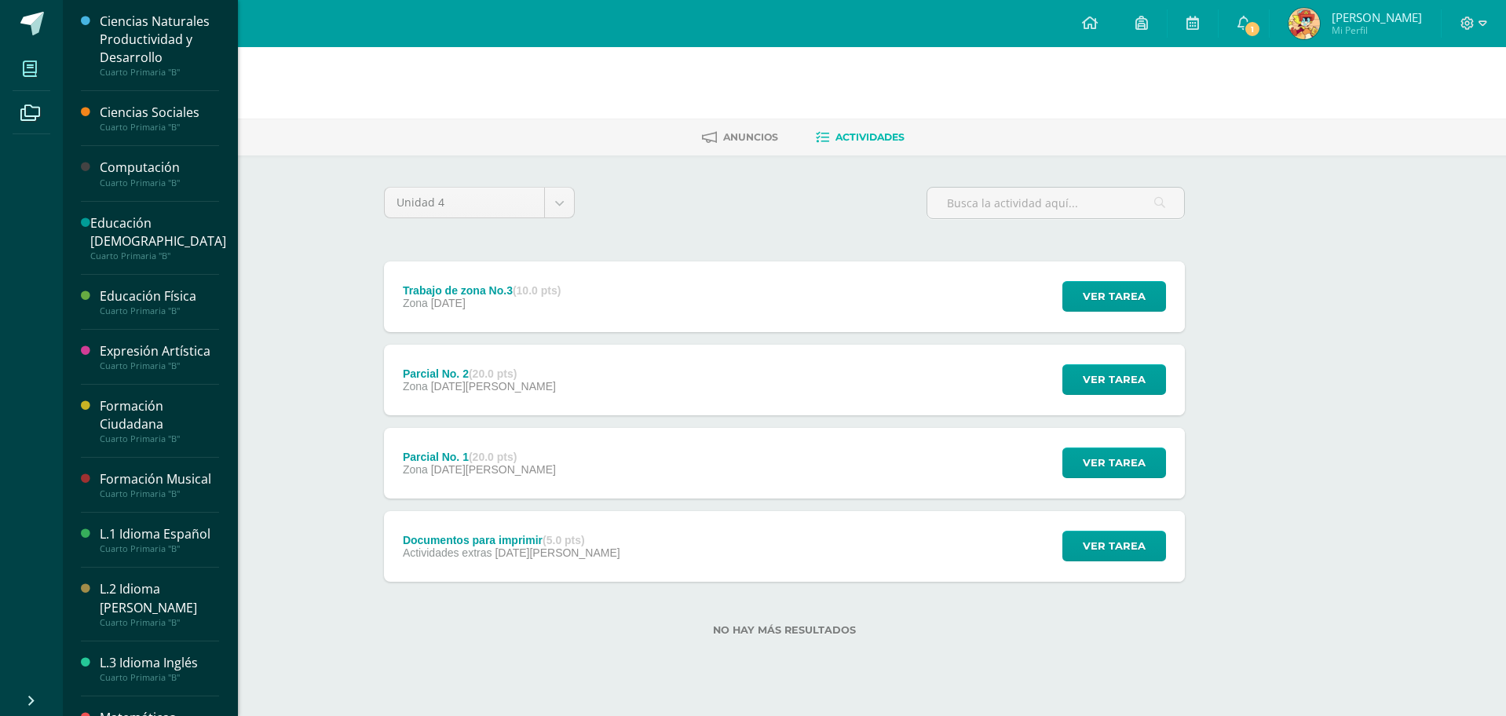
click at [37, 52] on span at bounding box center [30, 68] width 35 height 35
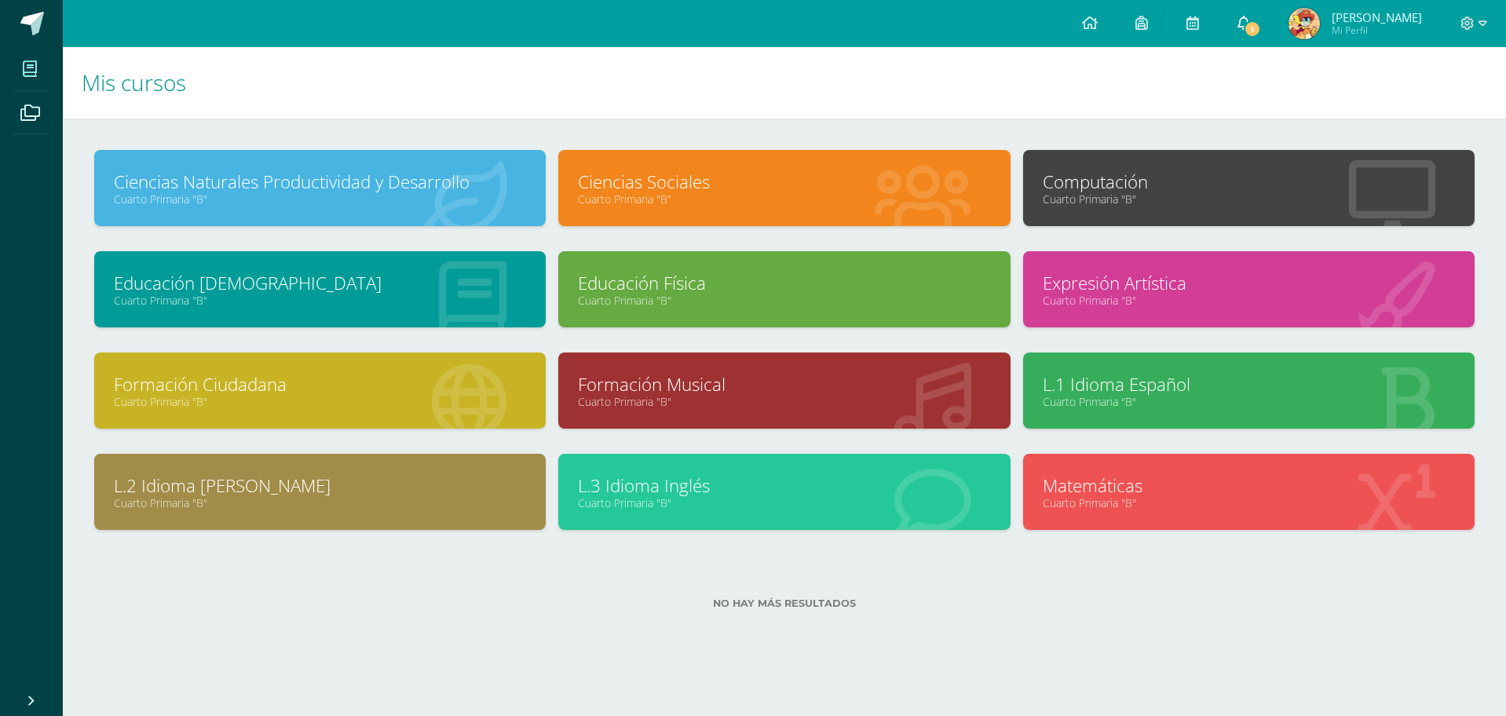
click at [1250, 31] on span at bounding box center [1243, 23] width 13 height 17
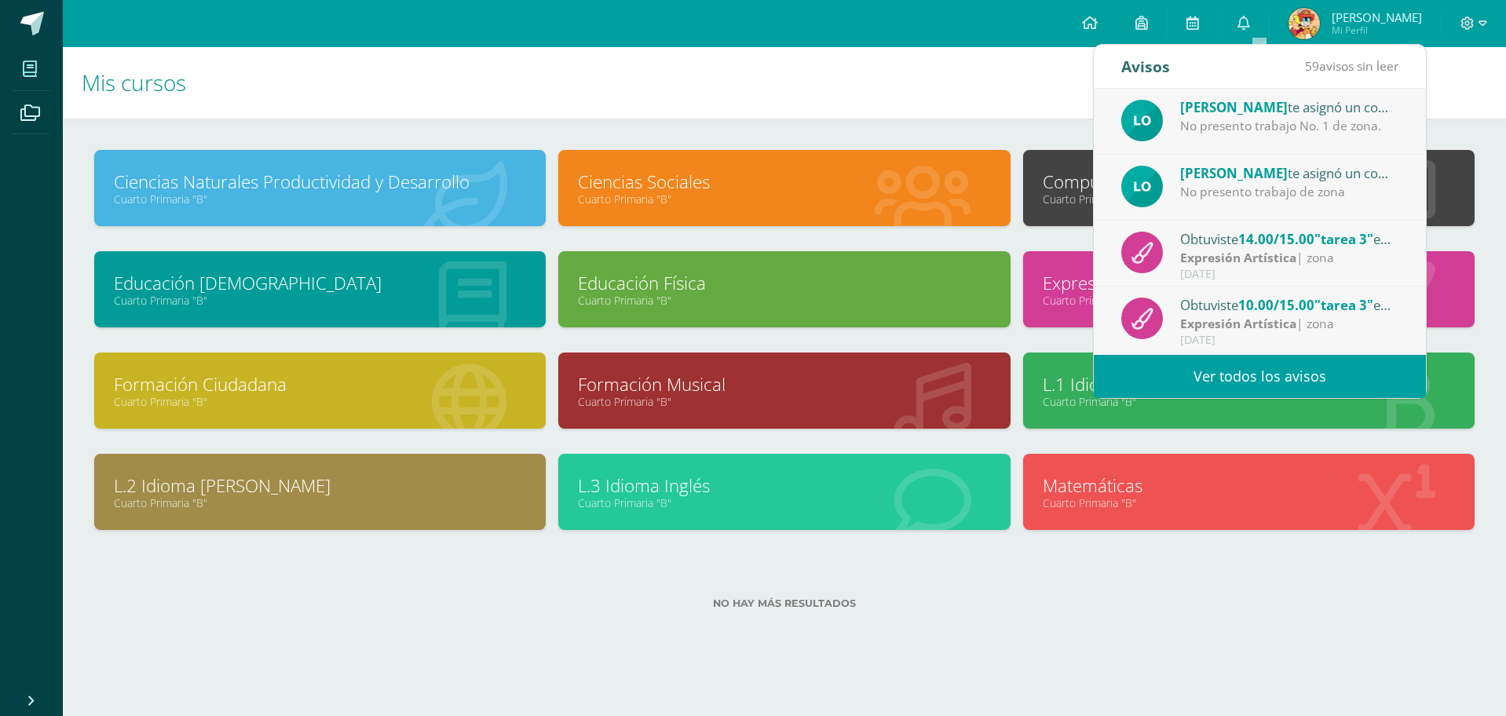
drag, startPoint x: 1272, startPoint y: 116, endPoint x: 1224, endPoint y: 116, distance: 47.9
click at [1224, 116] on div "[PERSON_NAME] te asignó un comentario en 'Parcial No. 1' para 'Ciencias Sociale…" at bounding box center [1289, 107] width 218 height 20
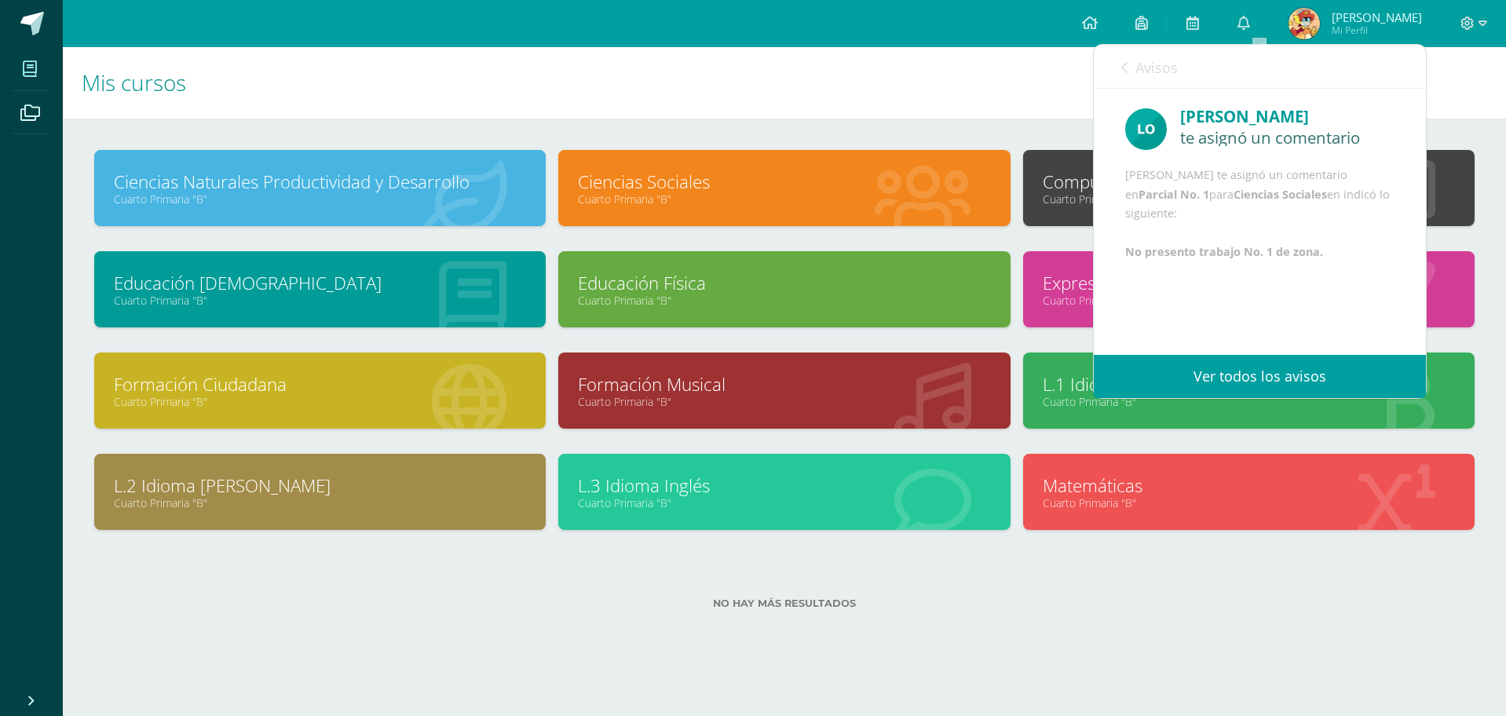
click at [944, 115] on h1 "Mis cursos" at bounding box center [784, 82] width 1405 height 71
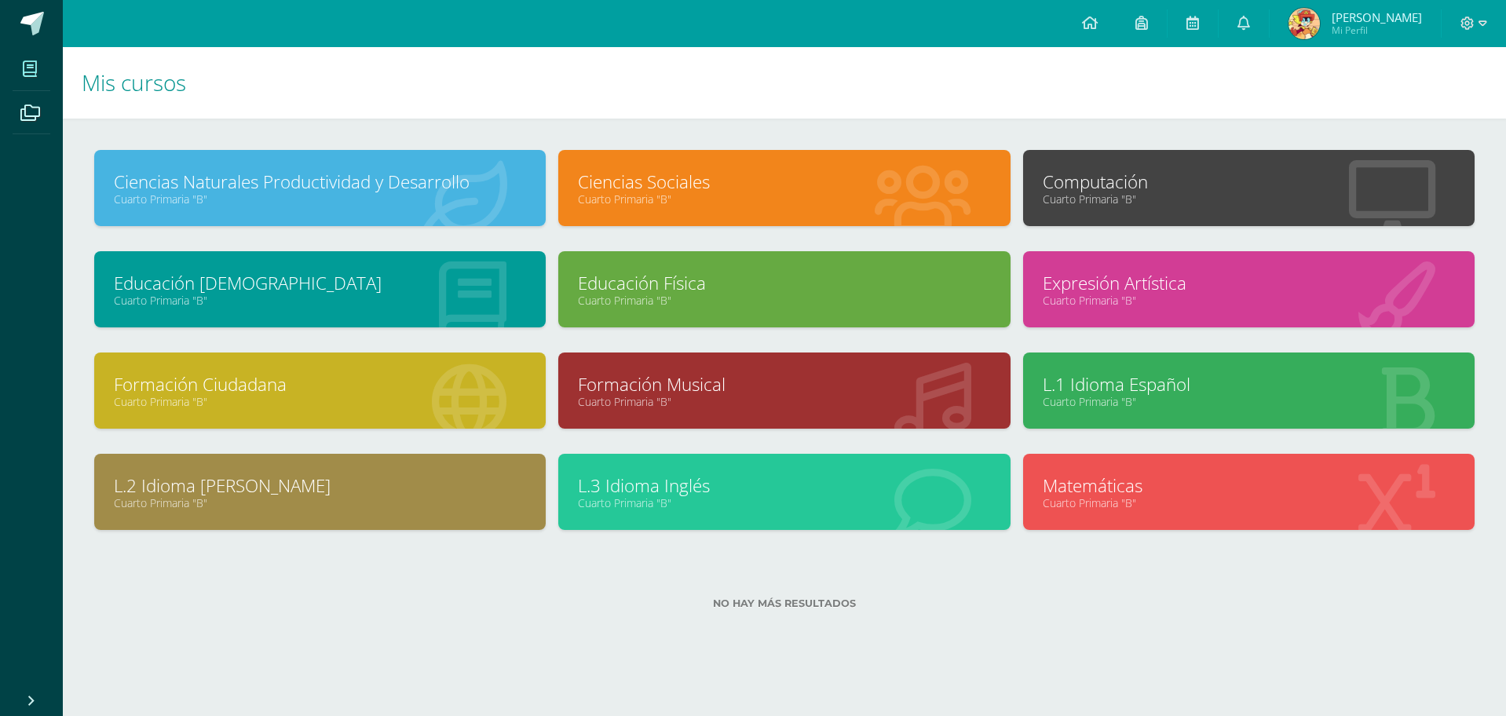
click at [978, 185] on link "Ciencias Sociales" at bounding box center [784, 182] width 412 height 24
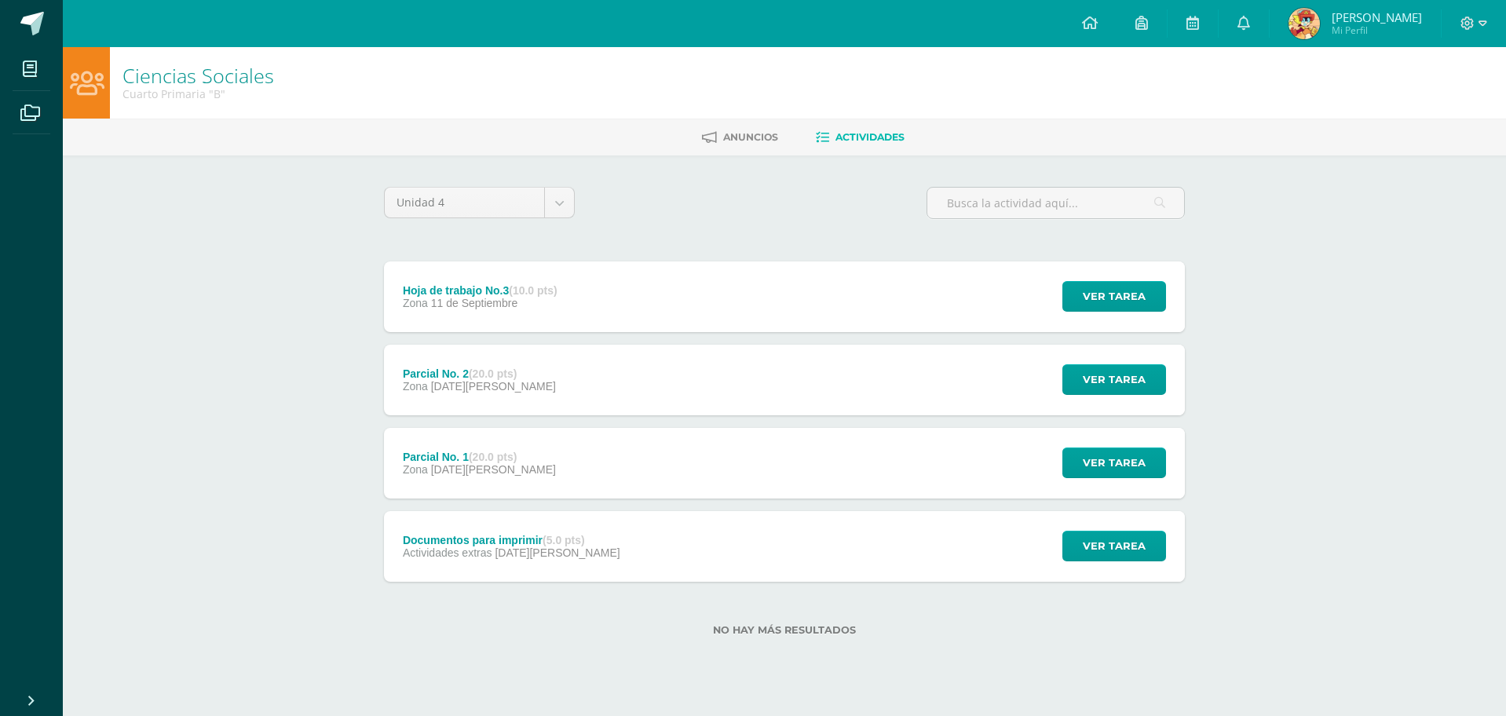
click at [688, 548] on div "Documentos para imprimir (5.0 pts) Actividades extras 04 de Agosto Ver tarea Do…" at bounding box center [784, 546] width 801 height 71
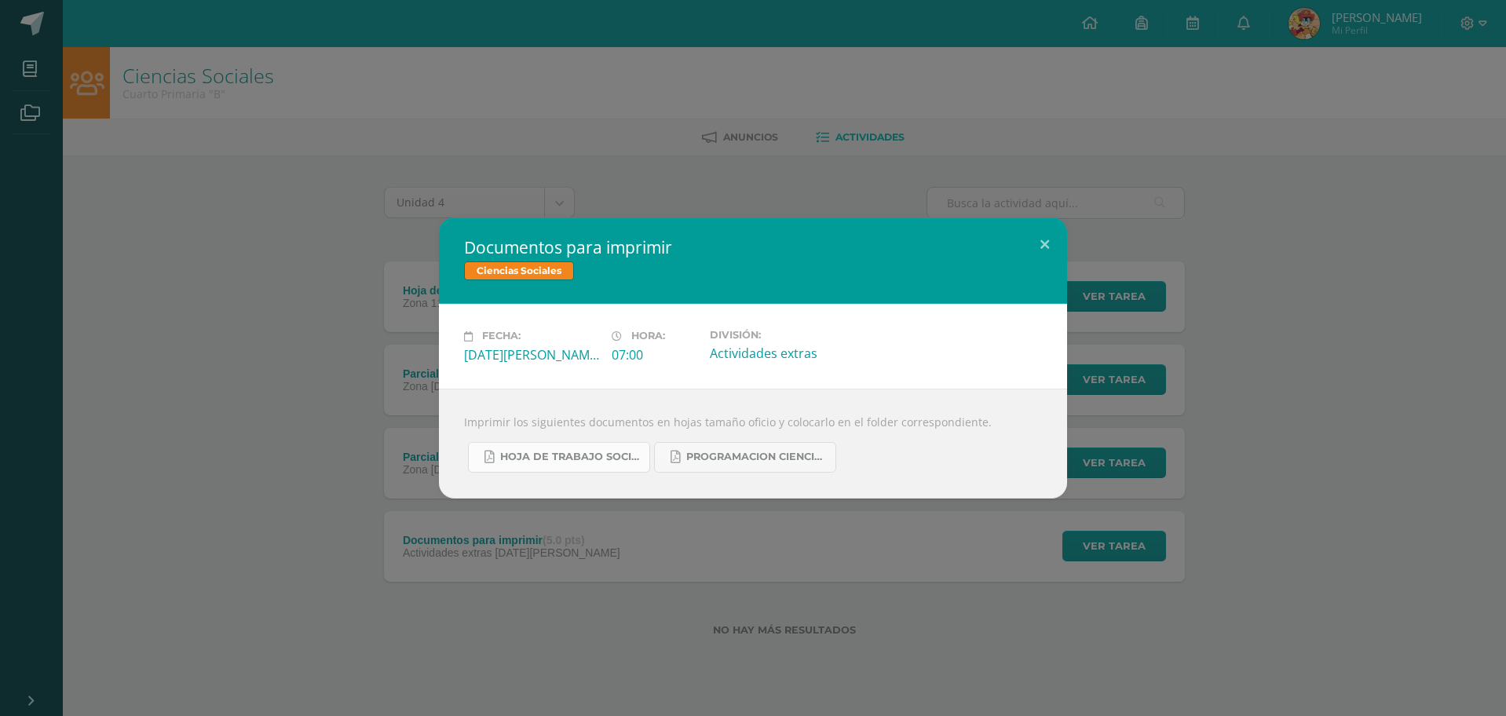
click at [613, 458] on span "hoja de trabajo sociales cuarta unidad.pdf" at bounding box center [570, 457] width 141 height 13
